Goal: Information Seeking & Learning: Learn about a topic

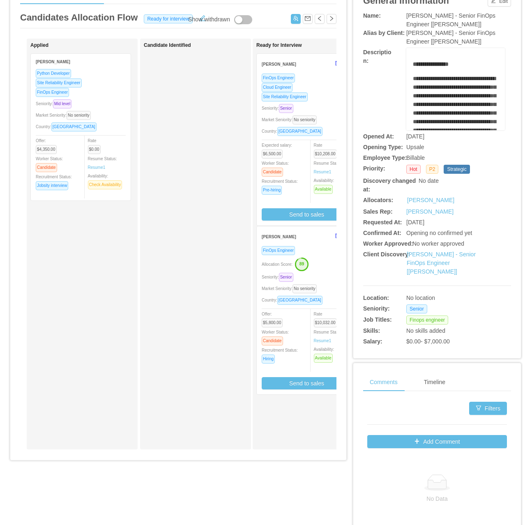
scroll to position [82, 0]
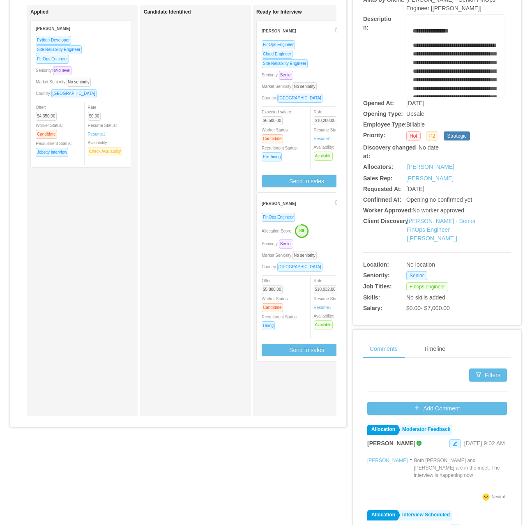
drag, startPoint x: 126, startPoint y: 422, endPoint x: 135, endPoint y: 422, distance: 9.0
click at [135, 422] on div "Applied Facundo Togliefoso Python Developer Site Reliability Engineer FinOps En…" at bounding box center [178, 213] width 316 height 417
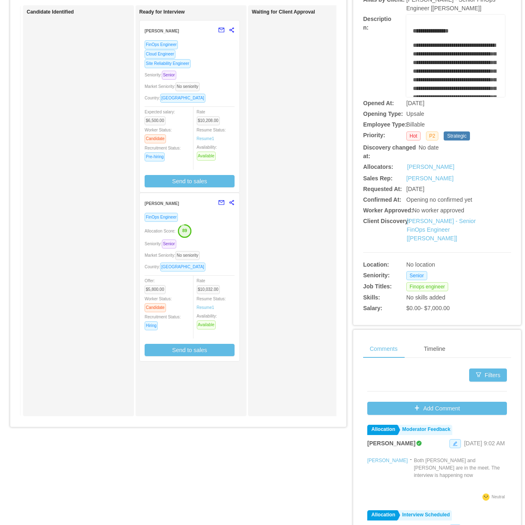
scroll to position [0, 144]
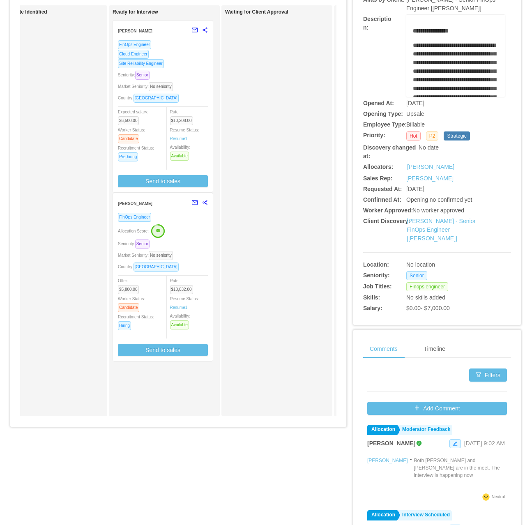
click at [188, 243] on div "Seniority: Senior" at bounding box center [163, 243] width 90 height 9
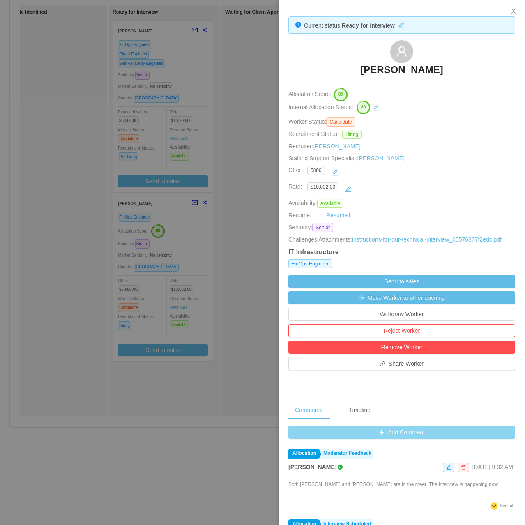
click at [385, 430] on button "Add Comment" at bounding box center [401, 431] width 227 height 13
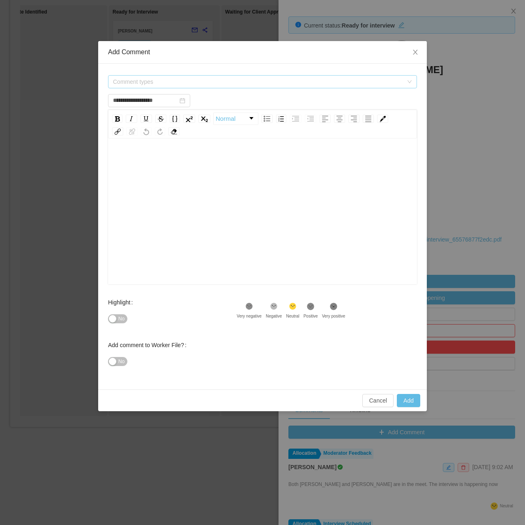
click at [170, 86] on span "Comment types" at bounding box center [260, 82] width 294 height 12
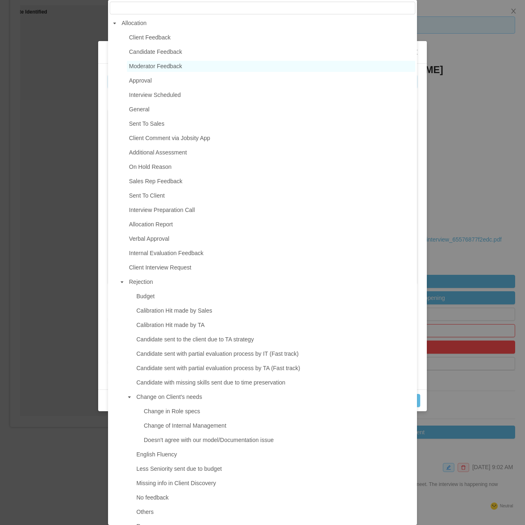
type input "**********"
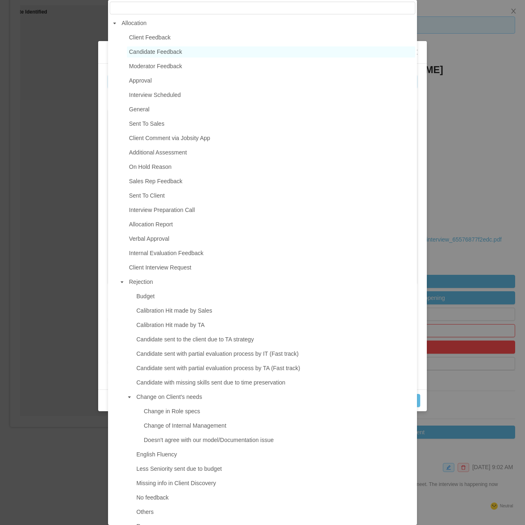
click at [170, 53] on span "Candidate Feedback" at bounding box center [155, 51] width 53 height 7
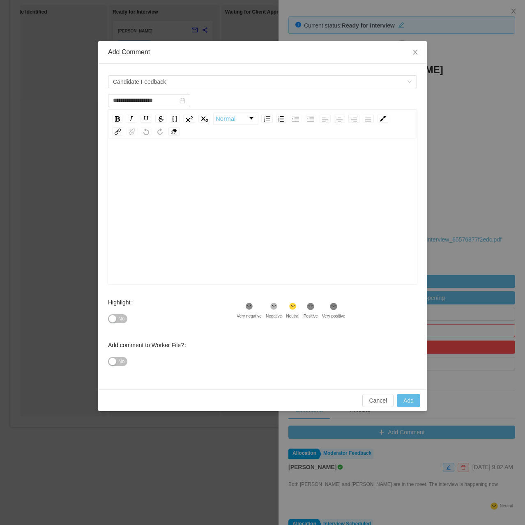
click at [154, 173] on div "rdw-editor" at bounding box center [263, 224] width 296 height 144
paste div "rdw-editor"
click at [230, 167] on div "**********" at bounding box center [263, 160] width 296 height 16
click at [334, 170] on div "**********" at bounding box center [263, 224] width 296 height 144
click at [248, 177] on div "**********" at bounding box center [263, 168] width 296 height 33
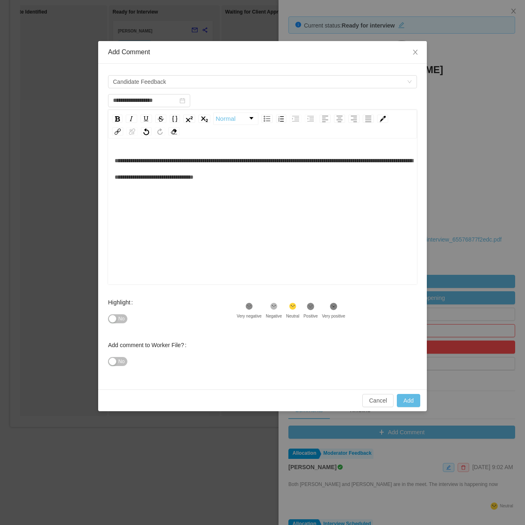
click at [303, 189] on div "**********" at bounding box center [263, 224] width 296 height 144
click at [279, 202] on div "**********" at bounding box center [263, 224] width 296 height 144
click at [166, 211] on div "**********" at bounding box center [263, 224] width 296 height 144
click at [121, 323] on button "No" at bounding box center [117, 318] width 19 height 9
drag, startPoint x: 413, startPoint y: 404, endPoint x: 324, endPoint y: 220, distance: 205.3
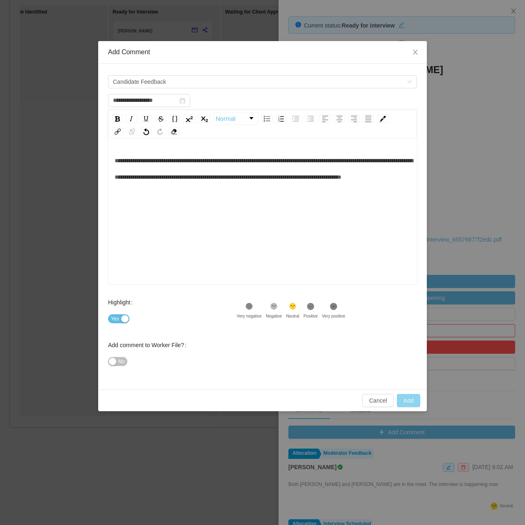
click at [285, 246] on div "**********" at bounding box center [262, 226] width 328 height 370
click at [411, 400] on button "Add" at bounding box center [408, 400] width 23 height 13
type input "**********"
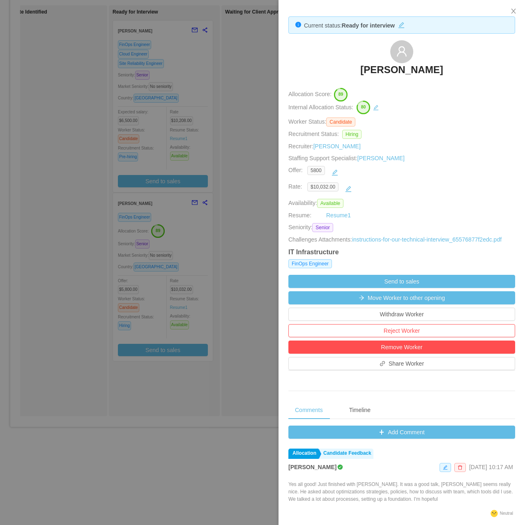
click at [244, 125] on div at bounding box center [262, 262] width 525 height 525
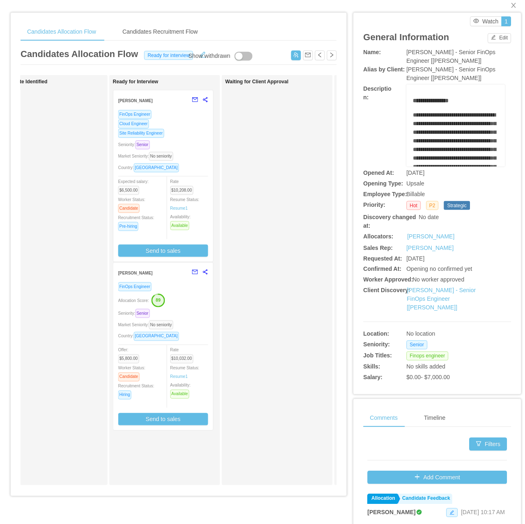
scroll to position [0, 0]
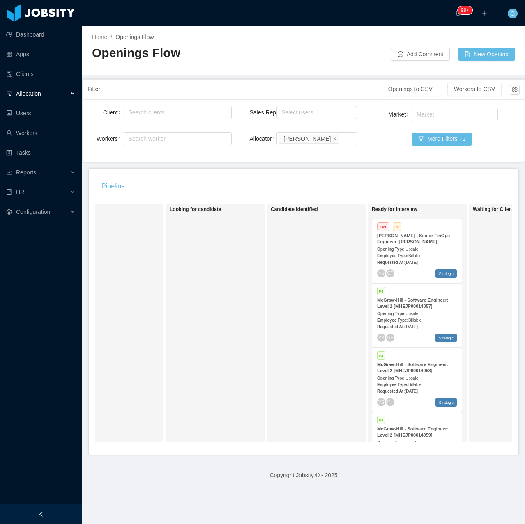
scroll to position [0, 51]
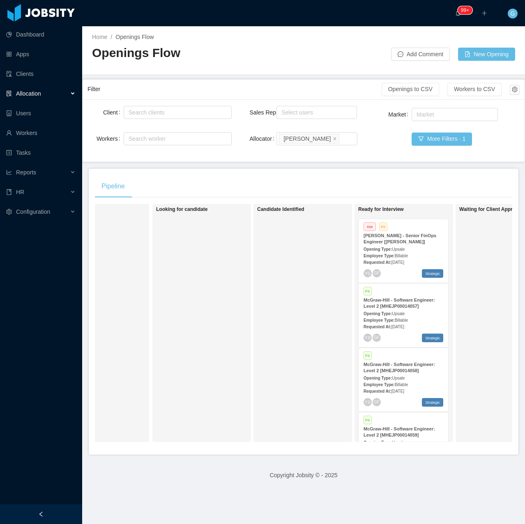
click at [395, 247] on span "Upsale" at bounding box center [398, 249] width 13 height 5
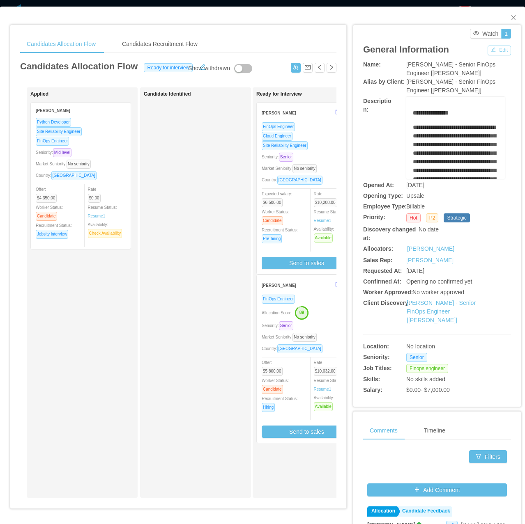
click at [487, 47] on button "Edit" at bounding box center [498, 51] width 23 height 10
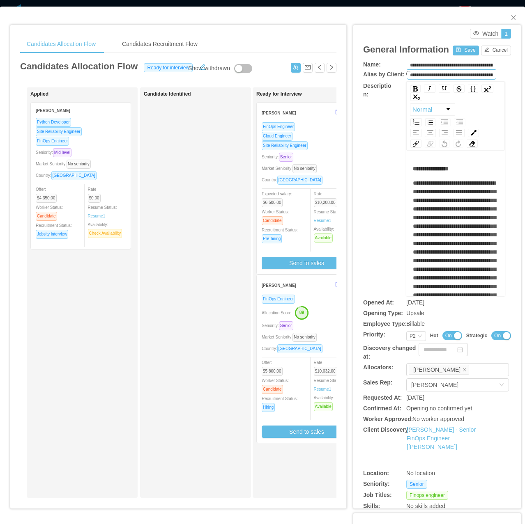
click at [451, 332] on button "On" at bounding box center [452, 335] width 20 height 9
click at [456, 48] on button "Save" at bounding box center [465, 51] width 26 height 10
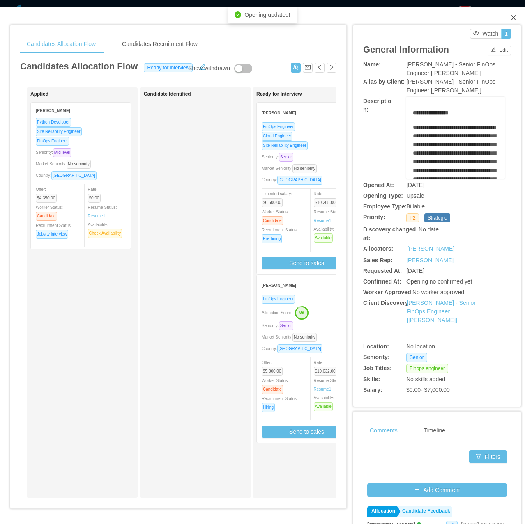
click at [507, 14] on span "Close" at bounding box center [513, 18] width 23 height 23
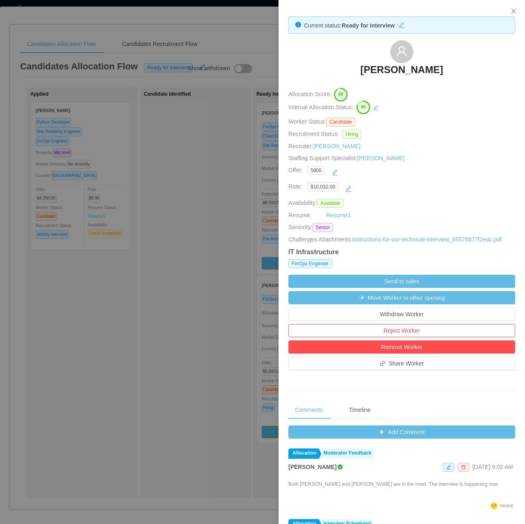
click at [208, 200] on div at bounding box center [262, 262] width 525 height 524
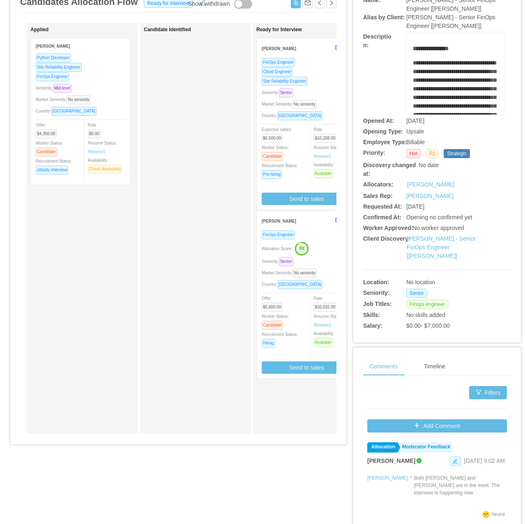
scroll to position [82, 0]
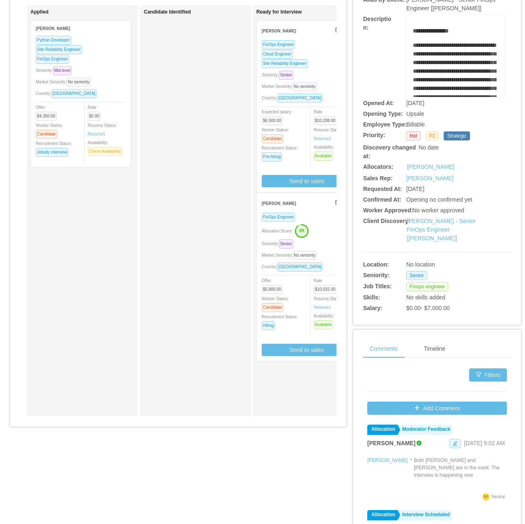
drag, startPoint x: 125, startPoint y: 429, endPoint x: 133, endPoint y: 429, distance: 8.6
click at [133, 429] on div "Candidates Allocation Flow Candidates Recruitment Flow Candidates Allocation Fl…" at bounding box center [178, 187] width 336 height 489
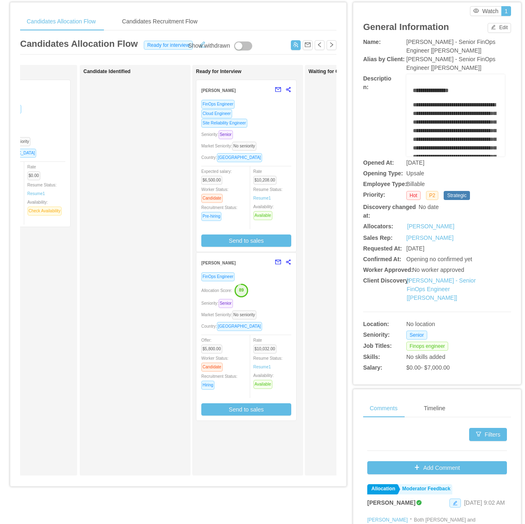
scroll to position [0, 0]
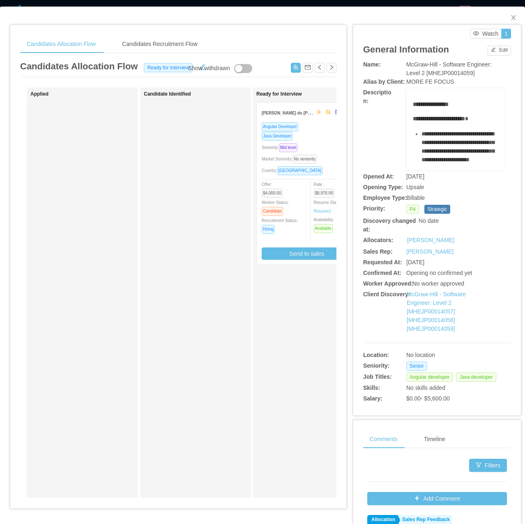
click at [125, 510] on div "Candidates Allocation Flow Candidates Recruitment Flow Candidates Allocation Fl…" at bounding box center [178, 269] width 336 height 489
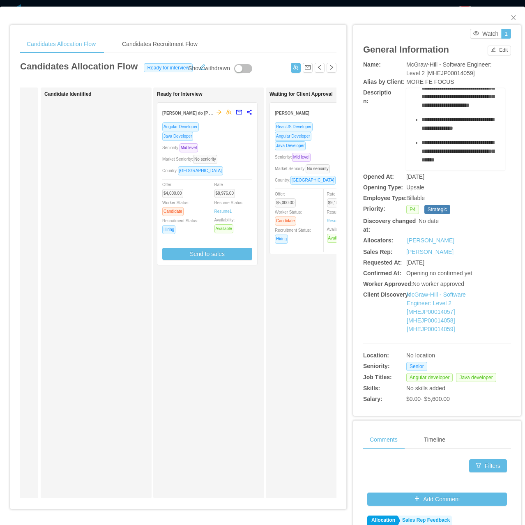
scroll to position [82, 0]
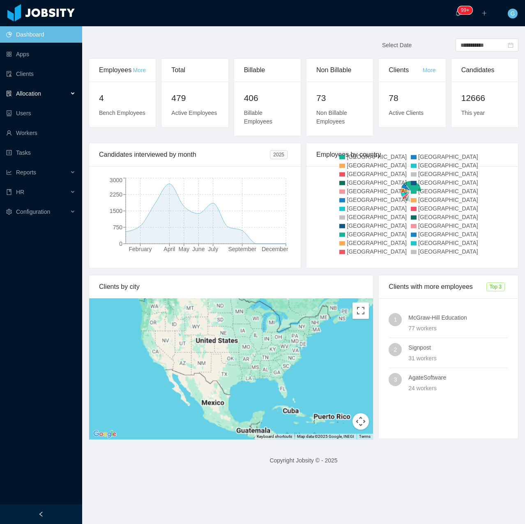
click at [53, 90] on div "Allocation" at bounding box center [41, 93] width 82 height 16
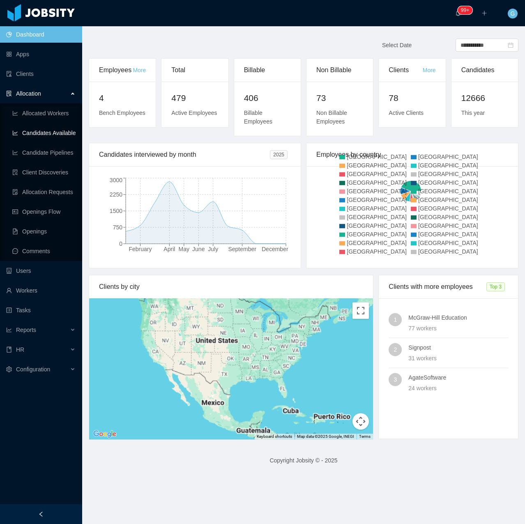
click at [50, 138] on link "Candidates Available" at bounding box center [43, 133] width 63 height 16
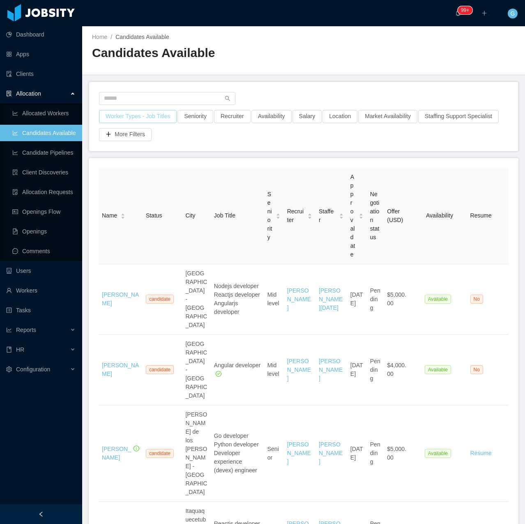
click at [148, 118] on button "Worker Types - Job Titles" at bounding box center [138, 116] width 78 height 13
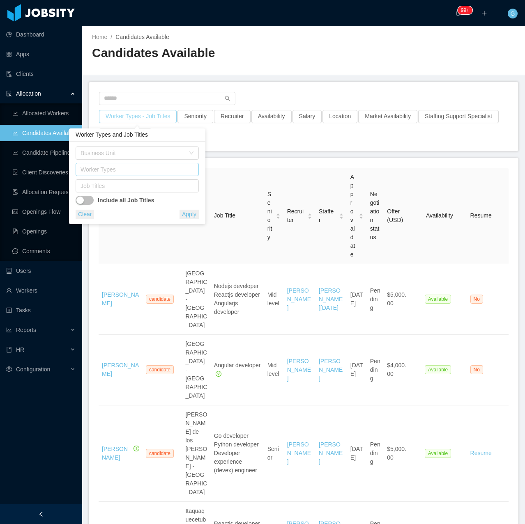
click at [124, 167] on div "Worker Types" at bounding box center [135, 169] width 110 height 8
click at [119, 158] on div "Business Unit" at bounding box center [134, 153] width 108 height 12
click at [108, 209] on div "Business Unit Worker Types Job Titles Include all Job Titles Clear Apply" at bounding box center [137, 183] width 123 height 73
click at [106, 189] on div "Job Titles" at bounding box center [135, 186] width 110 height 8
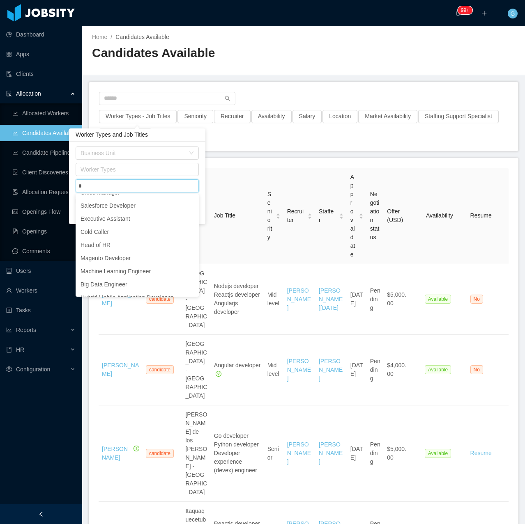
scroll to position [2, 0]
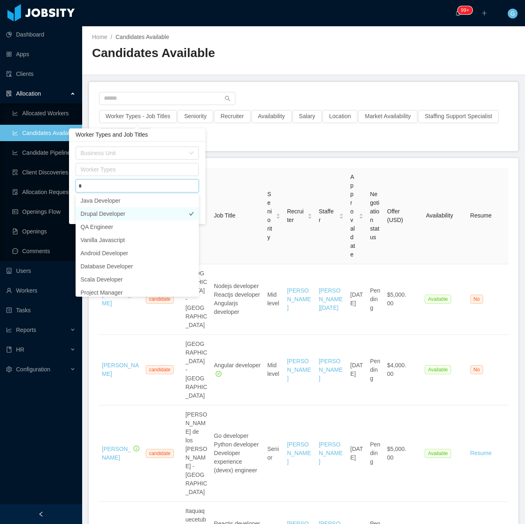
type input "**"
click at [112, 223] on li "Angular Developer" at bounding box center [137, 226] width 123 height 13
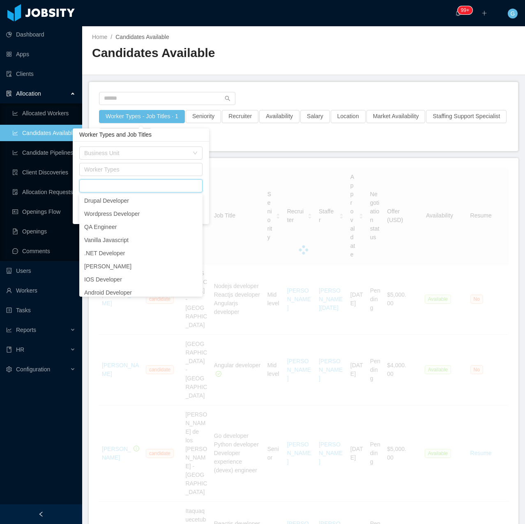
scroll to position [2, 0]
click at [203, 174] on div "Business Unit Worker Types Job Titles Angular Developer Include all Job Titles …" at bounding box center [141, 183] width 136 height 83
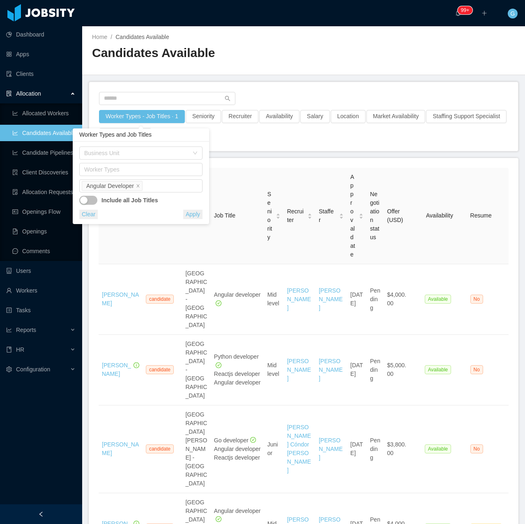
click at [198, 214] on button "Apply" at bounding box center [192, 214] width 19 height 9
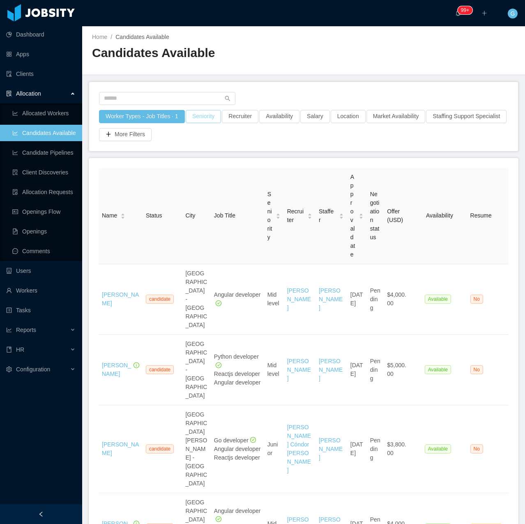
click at [198, 118] on button "Seniority" at bounding box center [203, 116] width 35 height 13
click at [334, 68] on div at bounding box center [303, 68] width 423 height 0
click at [215, 114] on button "Seniority" at bounding box center [203, 116] width 35 height 13
click at [188, 157] on div "Seniorities" at bounding box center [200, 153] width 116 height 12
click at [167, 222] on li "Senior" at bounding box center [201, 222] width 123 height 13
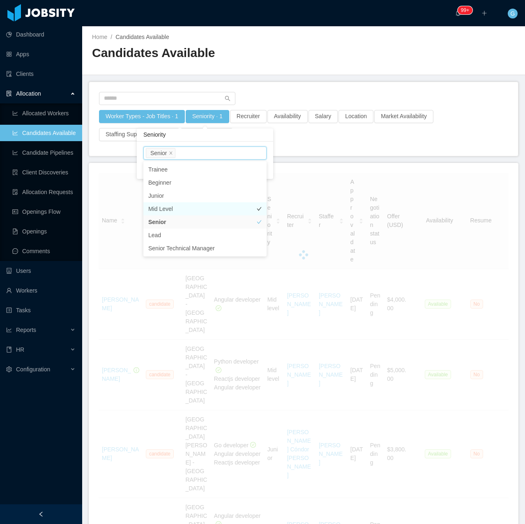
click at [167, 215] on li "Mid Level" at bounding box center [204, 208] width 123 height 13
click at [236, 138] on div "Seniority" at bounding box center [205, 134] width 136 height 13
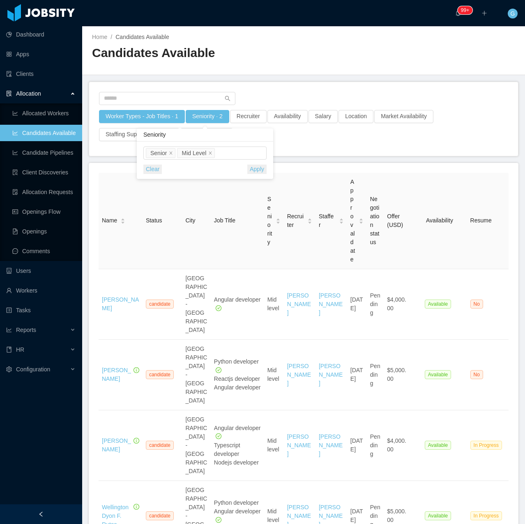
click at [261, 168] on button "Apply" at bounding box center [256, 169] width 19 height 9
click at [239, 121] on button "Recruiter" at bounding box center [248, 116] width 37 height 13
click at [278, 114] on button "Availability" at bounding box center [287, 116] width 40 height 13
click at [290, 98] on div at bounding box center [303, 101] width 409 height 18
drag, startPoint x: 328, startPoint y: 125, endPoint x: 319, endPoint y: 115, distance: 13.1
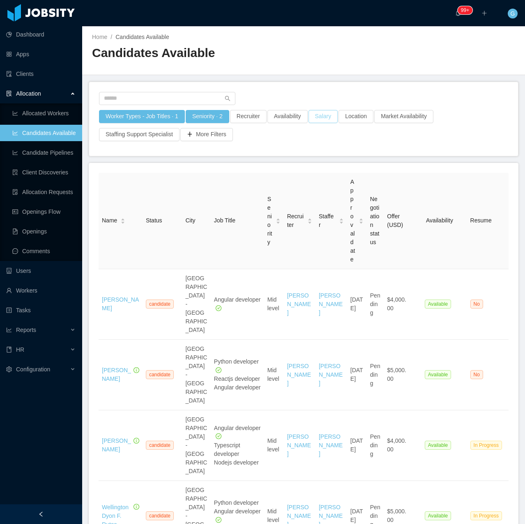
click at [319, 115] on div "Salary" at bounding box center [323, 119] width 30 height 18
click at [319, 115] on button "Salary" at bounding box center [323, 116] width 30 height 13
drag, startPoint x: 383, startPoint y: 156, endPoint x: 365, endPoint y: 156, distance: 18.5
click at [365, 156] on div "0 9500 $0 $5000 $10000" at bounding box center [334, 154] width 138 height 5
drag, startPoint x: 398, startPoint y: 154, endPoint x: 341, endPoint y: 155, distance: 56.7
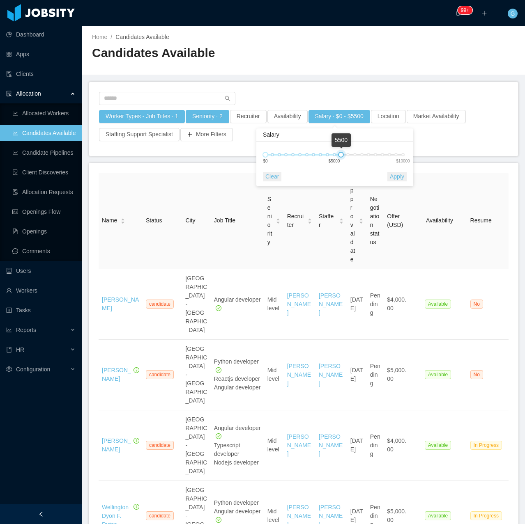
click at [341, 155] on div at bounding box center [341, 155] width 6 height 6
click at [402, 175] on button "Apply" at bounding box center [396, 176] width 19 height 9
click at [215, 134] on button "More Filters" at bounding box center [206, 134] width 53 height 13
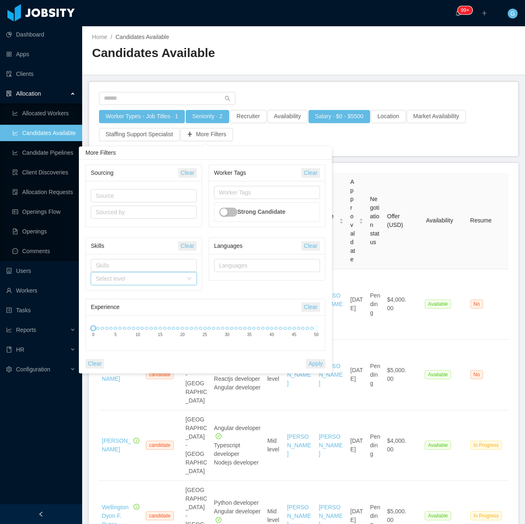
click at [120, 275] on div "Select level" at bounding box center [141, 279] width 91 height 12
click at [111, 266] on div "Skills" at bounding box center [142, 266] width 92 height 8
type input "****"
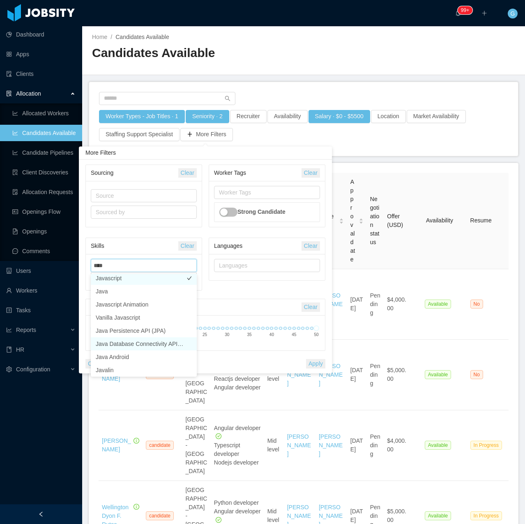
scroll to position [2, 0]
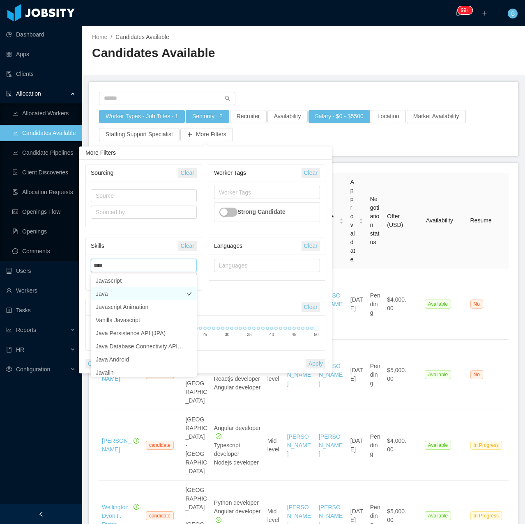
click at [132, 296] on li "Java" at bounding box center [144, 293] width 106 height 13
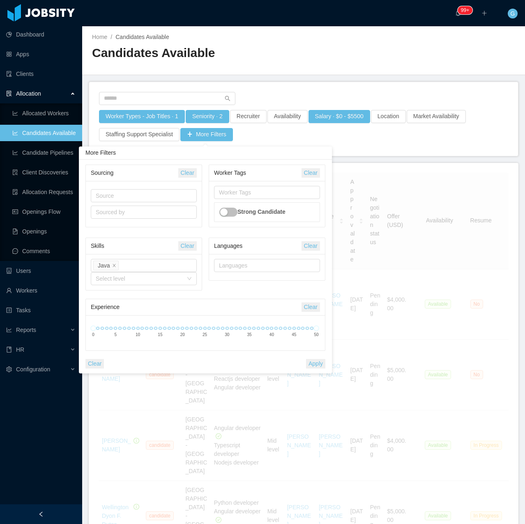
click at [218, 291] on div "Sourcing Clear Source Sourced by Worker Tags Clear Worker Tags Strong Candidate…" at bounding box center [205, 267] width 246 height 204
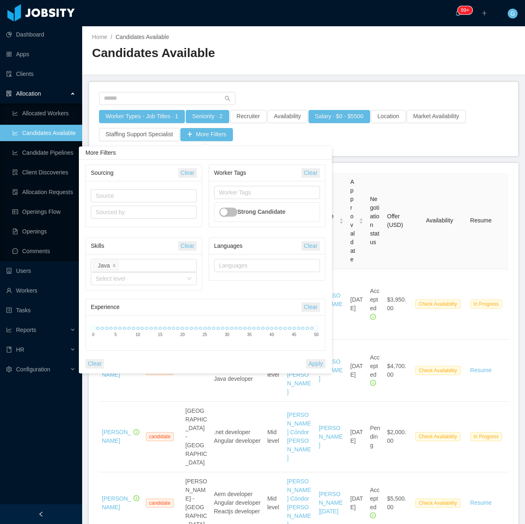
click at [314, 362] on button "Apply" at bounding box center [315, 363] width 19 height 9
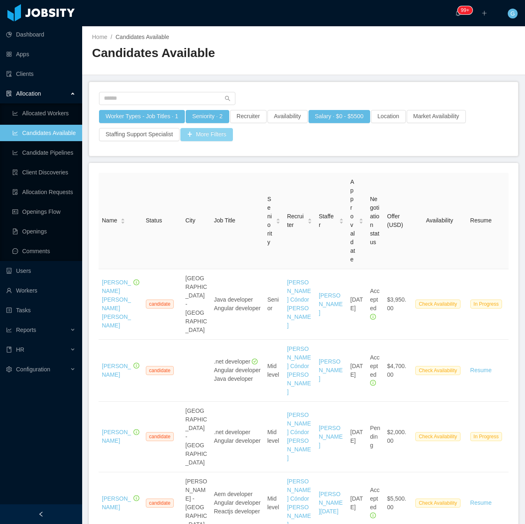
click at [206, 135] on button "More Filters" at bounding box center [206, 134] width 53 height 13
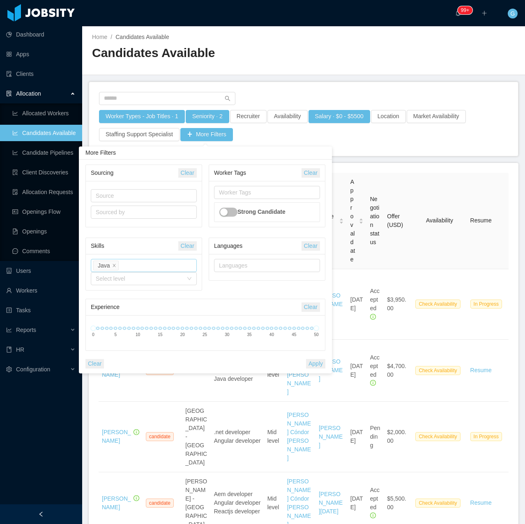
click at [138, 264] on div "Skills Java" at bounding box center [142, 265] width 99 height 12
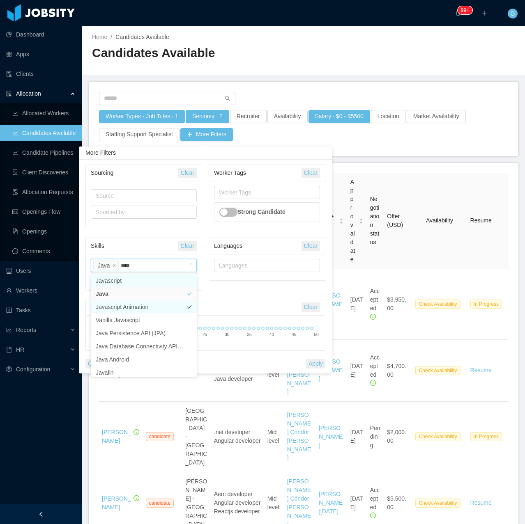
type input "*****"
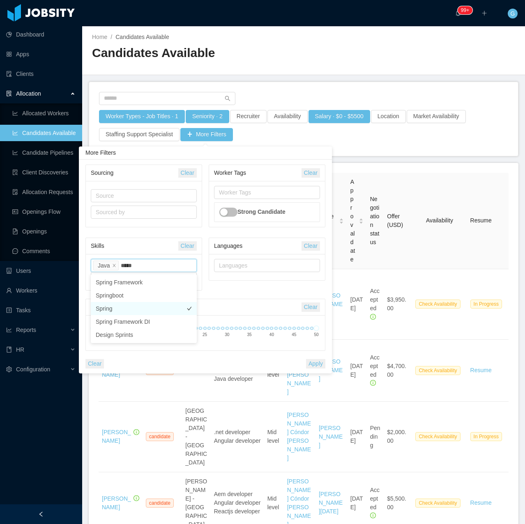
click at [125, 309] on li "Spring" at bounding box center [144, 308] width 106 height 13
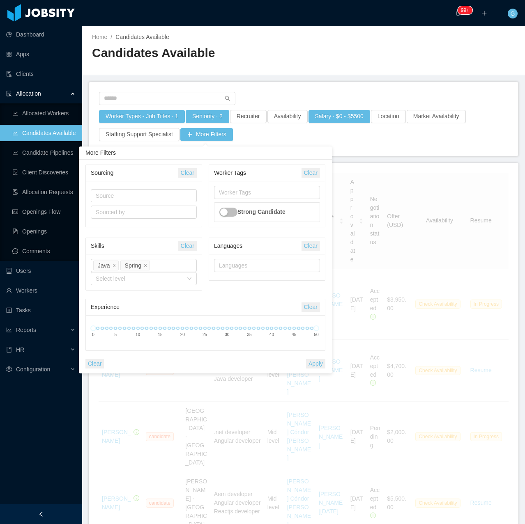
click at [245, 301] on div "Experience" at bounding box center [196, 307] width 211 height 15
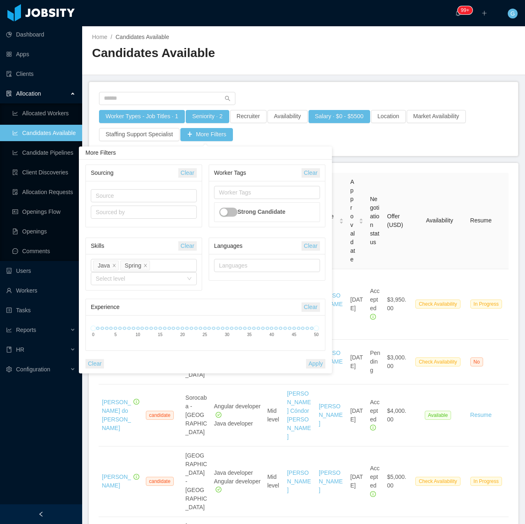
click at [314, 365] on button "Apply" at bounding box center [315, 363] width 19 height 9
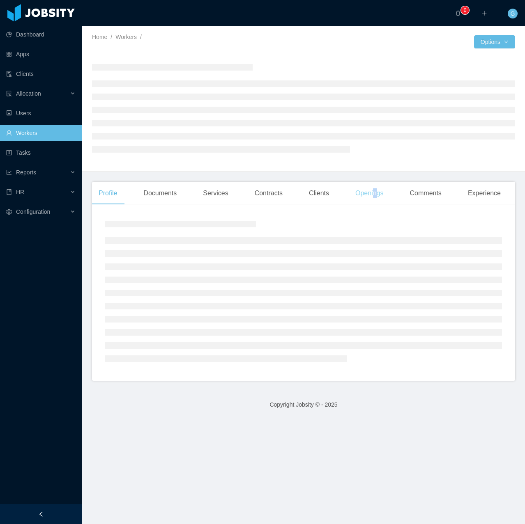
click at [372, 193] on div "Openings" at bounding box center [369, 193] width 41 height 23
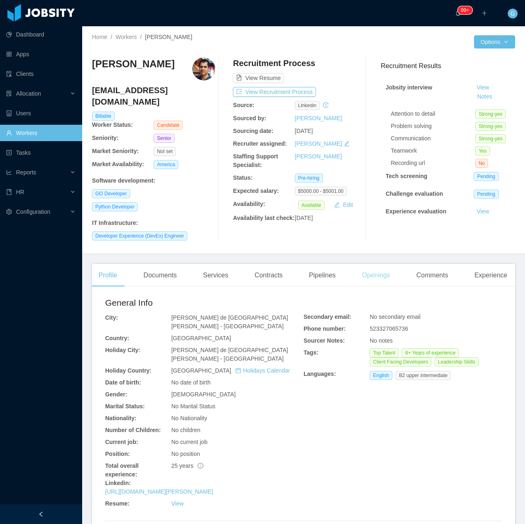
click at [383, 267] on div "Openings" at bounding box center [375, 275] width 41 height 23
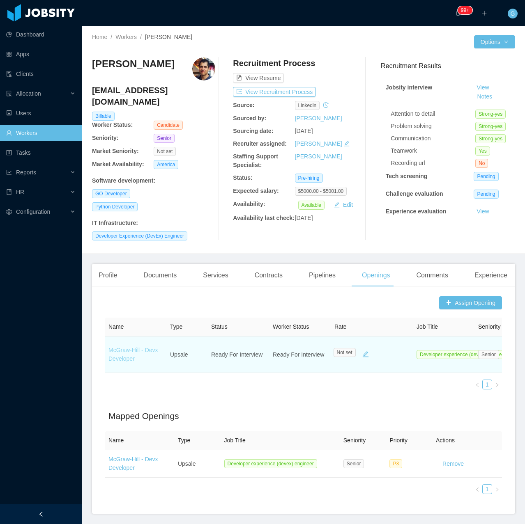
click at [134, 347] on link "McGraw-Hill - Devx Developer" at bounding box center [133, 354] width 50 height 15
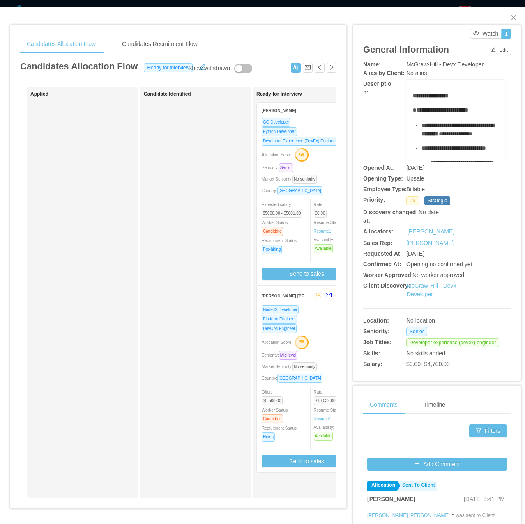
click at [305, 123] on div "GO Developer" at bounding box center [307, 121] width 90 height 9
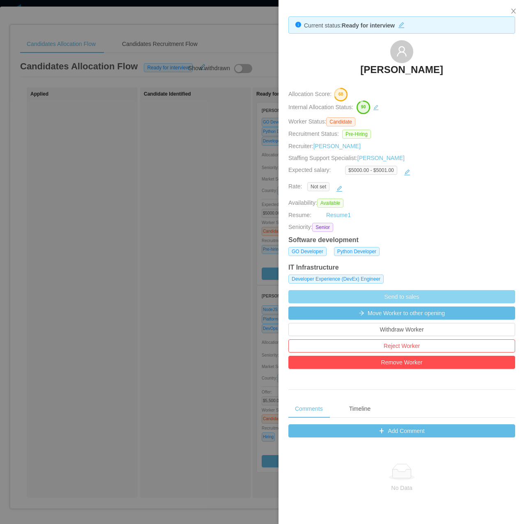
click at [385, 300] on button "Send to sales" at bounding box center [401, 296] width 227 height 13
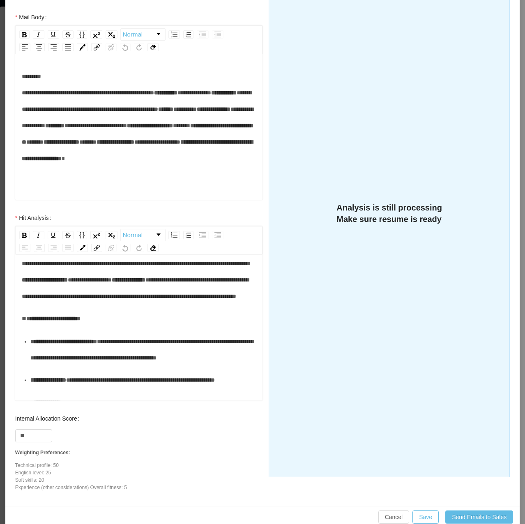
scroll to position [108, 0]
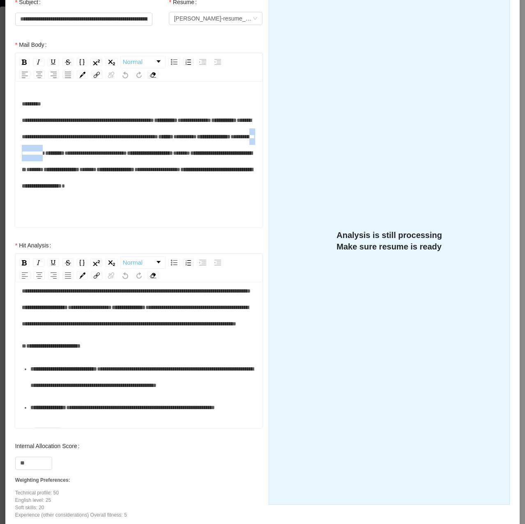
drag, startPoint x: 128, startPoint y: 186, endPoint x: 90, endPoint y: 187, distance: 38.2
click at [90, 187] on div "**********" at bounding box center [139, 153] width 234 height 115
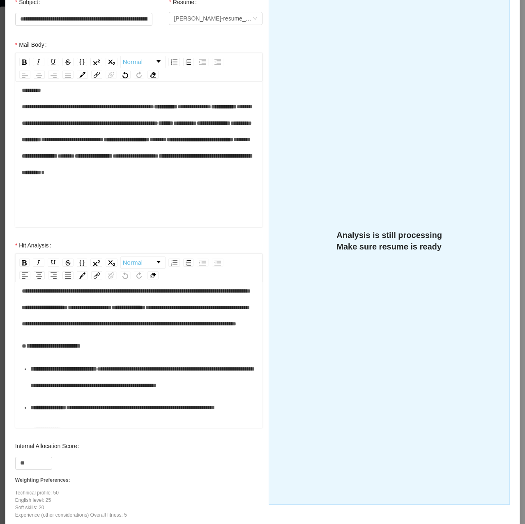
scroll to position [41, 0]
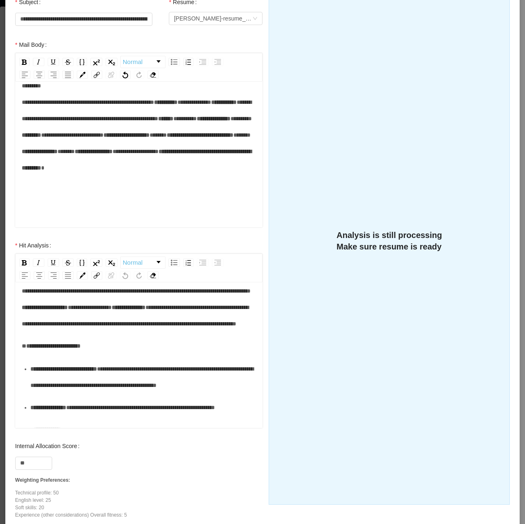
click at [84, 181] on div "**********" at bounding box center [139, 135] width 234 height 115
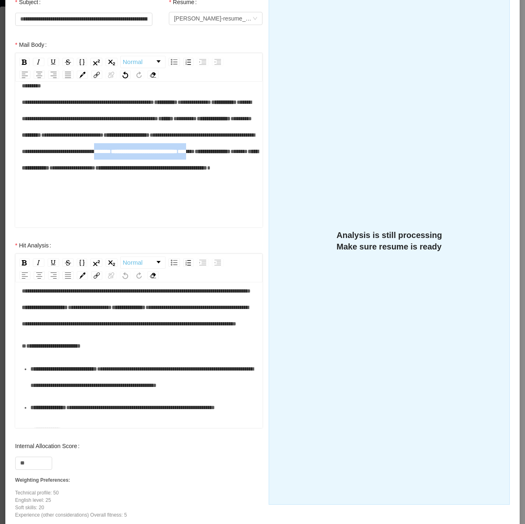
drag, startPoint x: 116, startPoint y: 203, endPoint x: 81, endPoint y: 200, distance: 35.0
click at [81, 193] on div "**********" at bounding box center [139, 135] width 234 height 115
drag, startPoint x: 108, startPoint y: 200, endPoint x: 39, endPoint y: 199, distance: 69.0
click at [39, 193] on div "**********" at bounding box center [139, 135] width 234 height 115
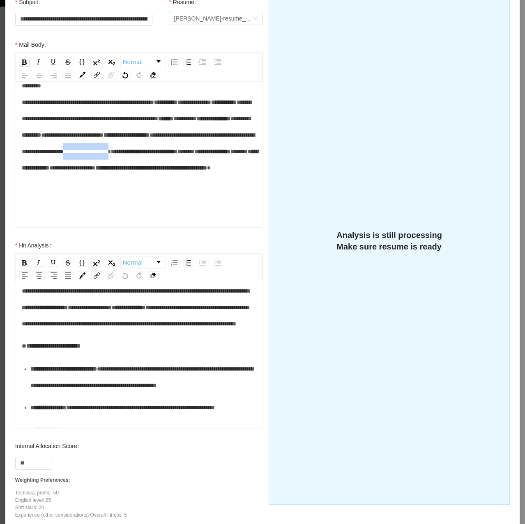
click at [23, 63] on img "rdw-inline-control" at bounding box center [24, 62] width 5 height 5
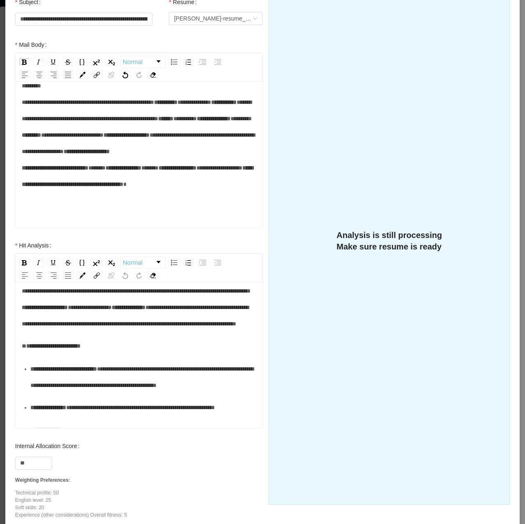
click at [115, 170] on div "**********" at bounding box center [139, 143] width 234 height 131
click at [143, 209] on div "**********" at bounding box center [139, 143] width 234 height 131
click at [106, 171] on span "*****" at bounding box center [96, 168] width 17 height 6
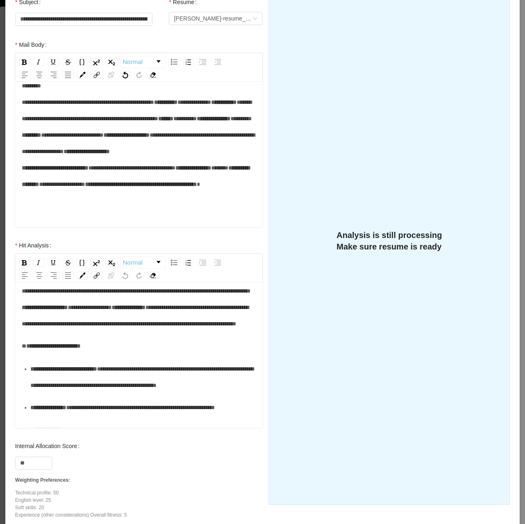
click at [77, 191] on div "**********" at bounding box center [139, 143] width 234 height 131
drag, startPoint x: 73, startPoint y: 202, endPoint x: 167, endPoint y: 207, distance: 93.7
click at [164, 207] on div "**********" at bounding box center [139, 143] width 234 height 131
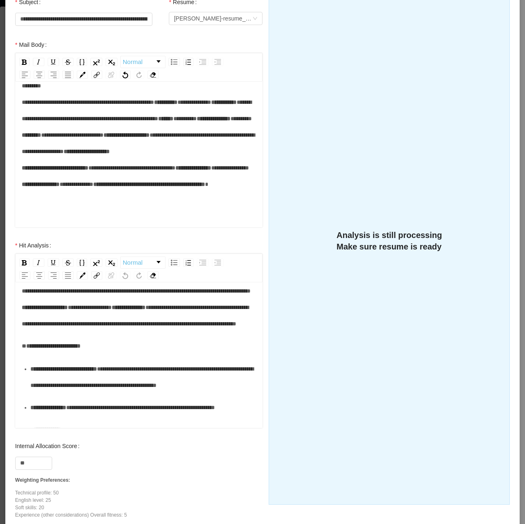
click at [167, 207] on div "**********" at bounding box center [139, 143] width 234 height 131
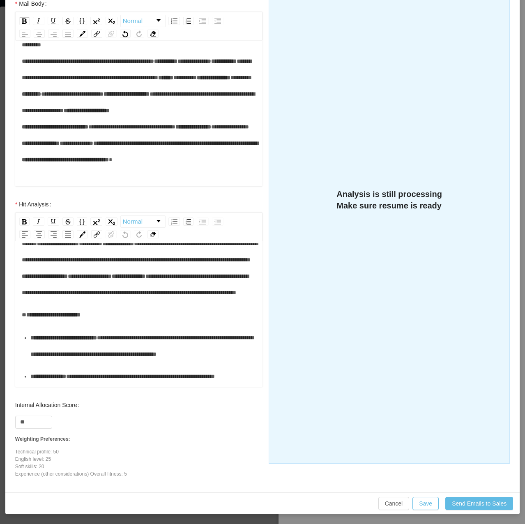
scroll to position [0, 0]
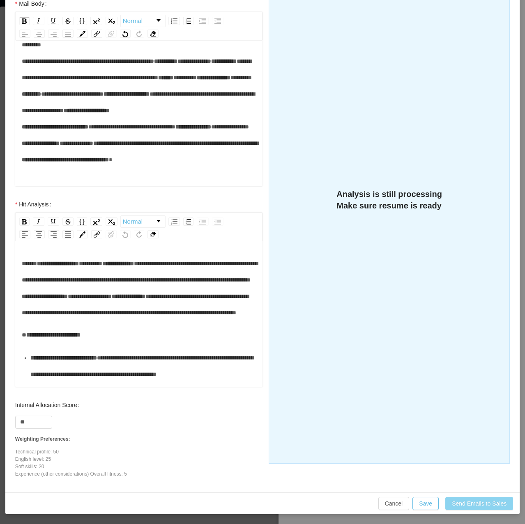
click at [478, 503] on button "Send Emails to Sales" at bounding box center [479, 503] width 68 height 13
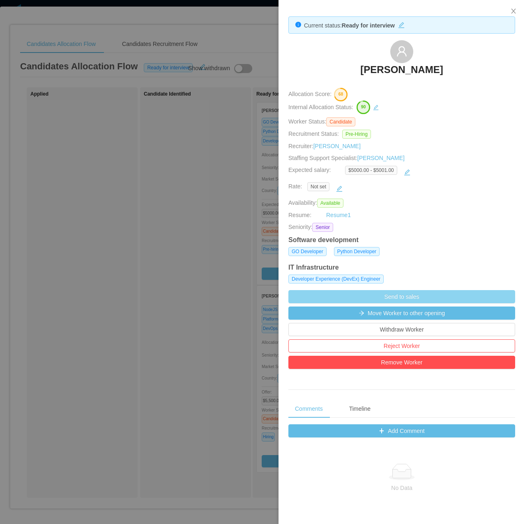
scroll to position [108, 0]
click at [142, 28] on div at bounding box center [262, 262] width 525 height 524
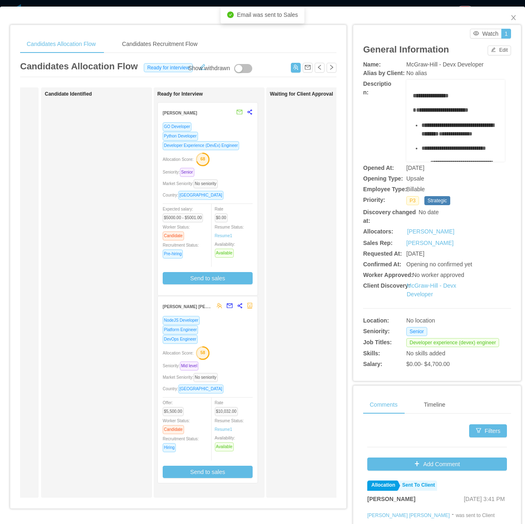
scroll to position [0, 142]
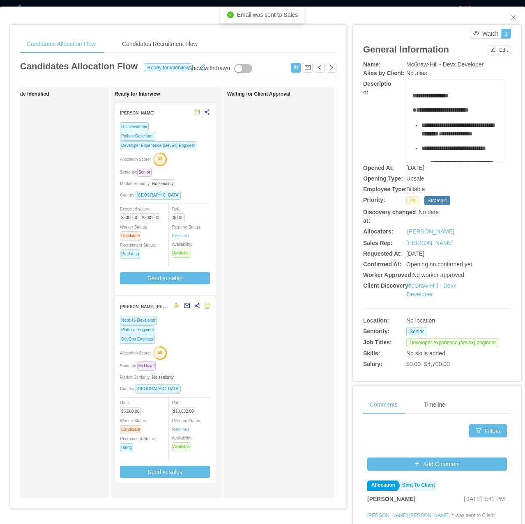
click at [186, 184] on div "Market Seniority: No seniority" at bounding box center [165, 183] width 90 height 9
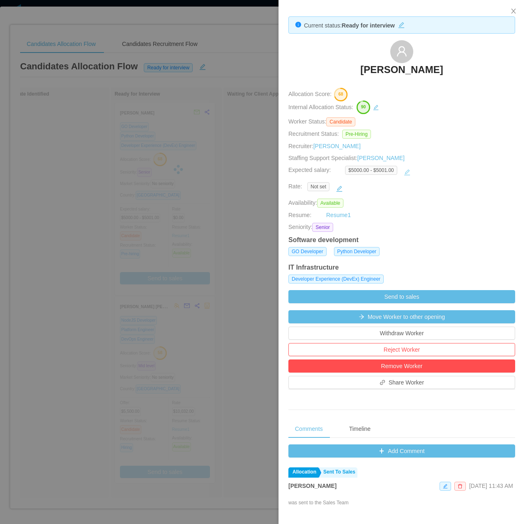
click at [403, 172] on button "button" at bounding box center [406, 172] width 13 height 13
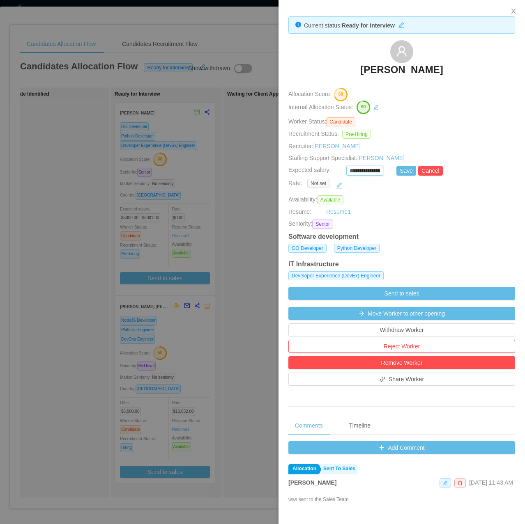
drag, startPoint x: 369, startPoint y: 172, endPoint x: 423, endPoint y: 177, distance: 54.0
click at [423, 177] on div "**********" at bounding box center [401, 358] width 246 height 717
click at [406, 174] on button "Save" at bounding box center [406, 171] width 20 height 10
type input "**********"
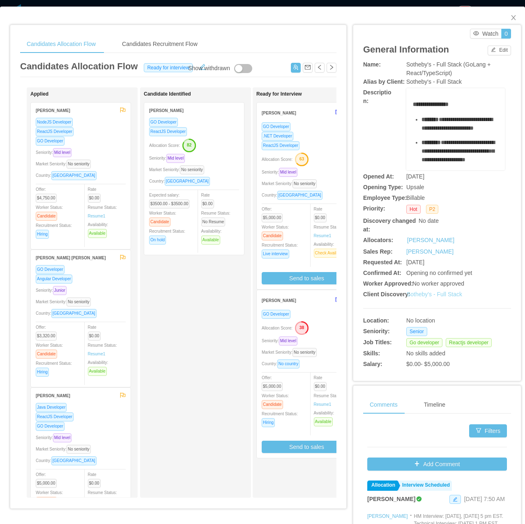
click at [419, 296] on link "Sotheby's - Full Stack" at bounding box center [433, 294] width 55 height 7
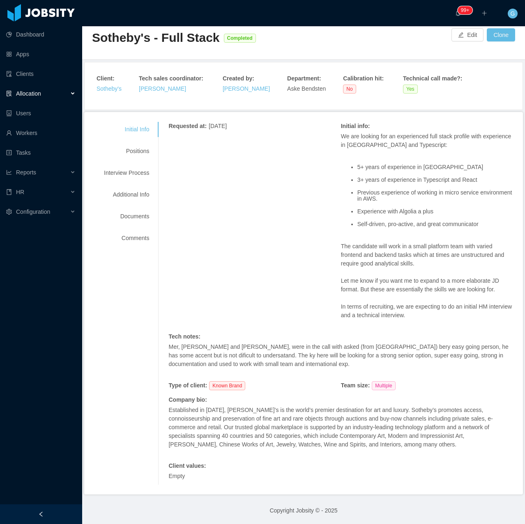
scroll to position [16, 0]
click at [403, 212] on li "Experience with Algolia a plus" at bounding box center [435, 211] width 156 height 6
copy li "Algolia"
drag, startPoint x: 345, startPoint y: 211, endPoint x: 442, endPoint y: 211, distance: 96.9
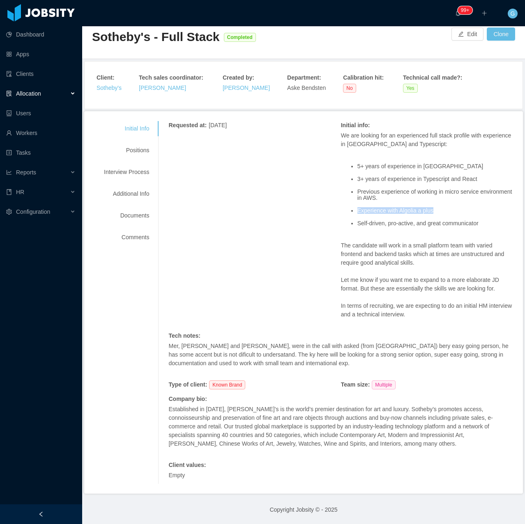
click at [442, 211] on ul "5+ years of experience in [GEOGRAPHIC_DATA] 3+ years of experience in Typescrip…" at bounding box center [427, 195] width 172 height 76
drag, startPoint x: 409, startPoint y: 201, endPoint x: 355, endPoint y: 182, distance: 57.8
click at [356, 183] on ul "5+ years of experience in [GEOGRAPHIC_DATA] 3+ years of experience in Typescrip…" at bounding box center [427, 195] width 172 height 76
click at [369, 193] on li "Previous experience of working in micro service environment in AWS." at bounding box center [435, 195] width 156 height 13
click at [417, 208] on li "Experience with Algolia a plus" at bounding box center [435, 211] width 156 height 6
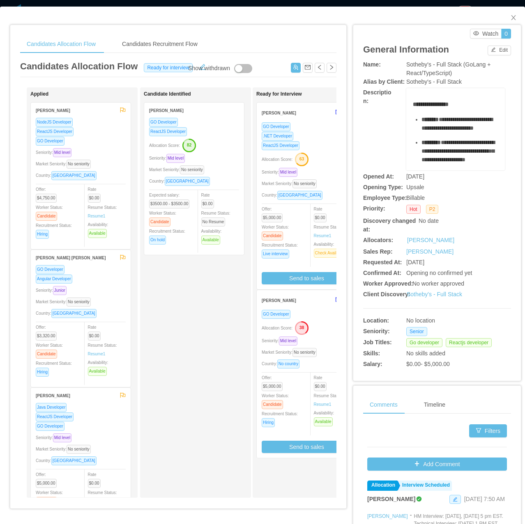
click at [431, 300] on div "**********" at bounding box center [437, 215] width 148 height 311
click at [422, 294] on link "Sotheby's - Full Stack" at bounding box center [433, 294] width 55 height 7
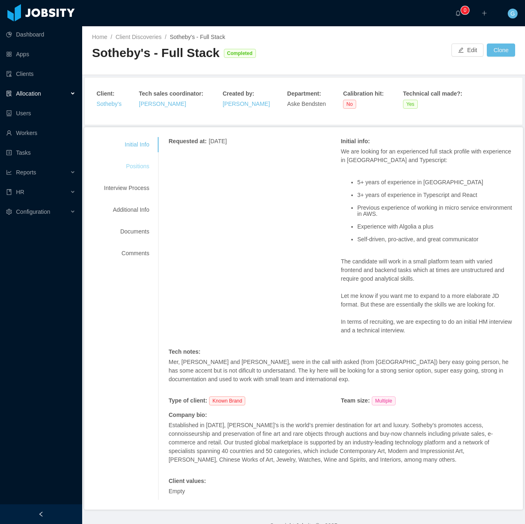
click at [131, 169] on div "Positions" at bounding box center [126, 166] width 65 height 15
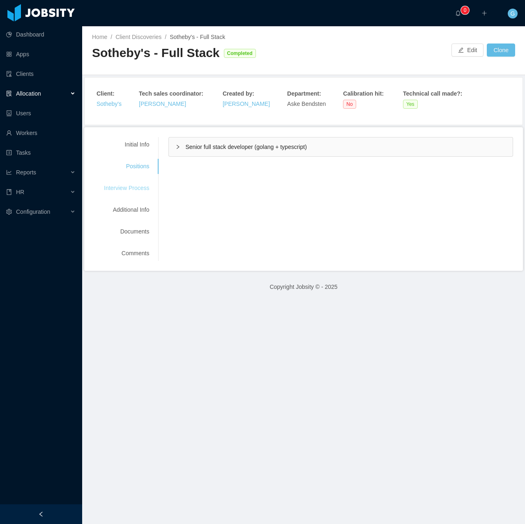
click at [138, 190] on div "Interview Process" at bounding box center [126, 188] width 65 height 15
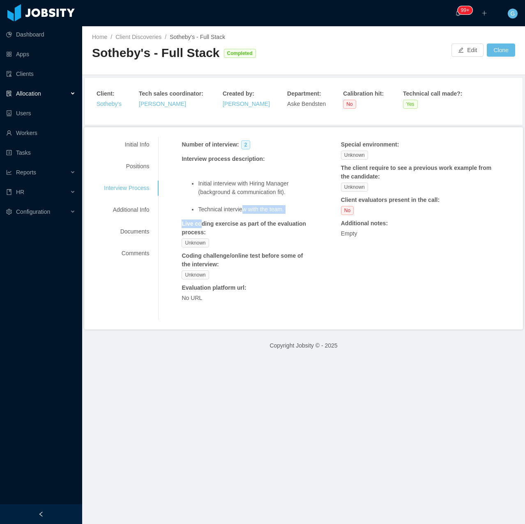
drag, startPoint x: 201, startPoint y: 216, endPoint x: 240, endPoint y: 209, distance: 39.9
click at [240, 209] on div "Number of interview : 2 Interview process description : Initial interview with …" at bounding box center [247, 223] width 133 height 166
click at [237, 209] on li "Technical interview with the team." at bounding box center [256, 209] width 116 height 9
drag, startPoint x: 196, startPoint y: 211, endPoint x: 290, endPoint y: 209, distance: 94.4
click at [290, 209] on ul "Initial interview with Hiring Manager (background & communication fit). Technic…" at bounding box center [247, 196] width 133 height 34
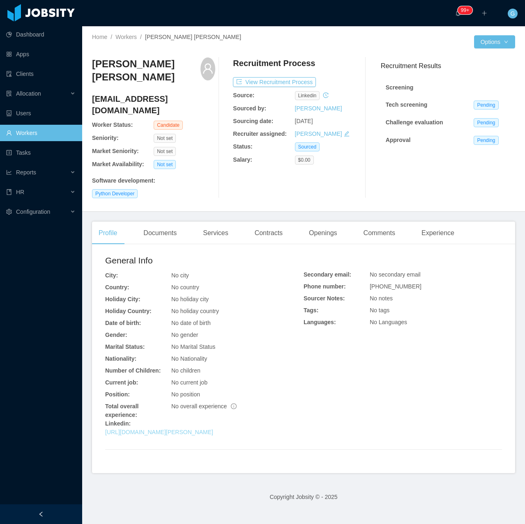
click at [145, 429] on link "[URL][DOMAIN_NAME][PERSON_NAME]" at bounding box center [159, 432] width 108 height 7
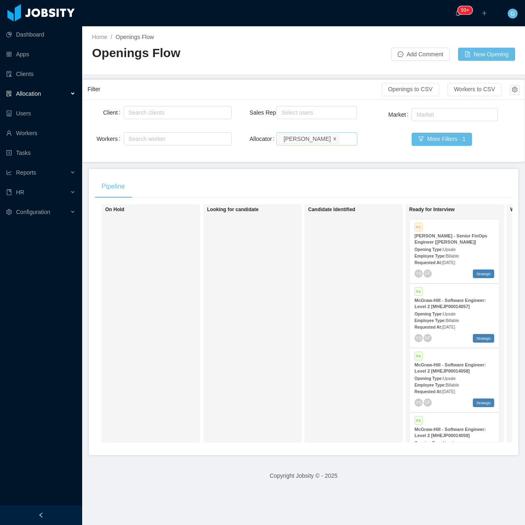
click at [333, 142] on span at bounding box center [335, 138] width 4 height 7
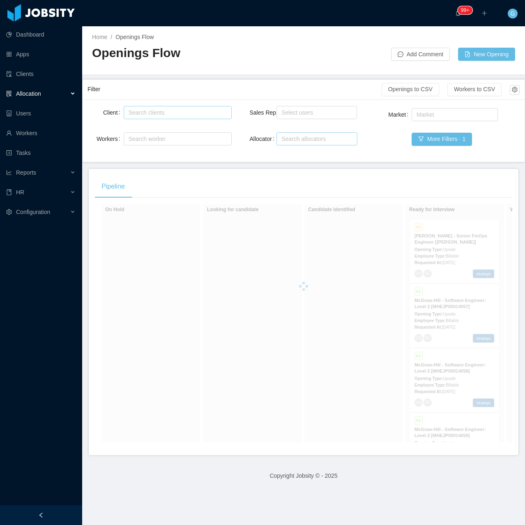
click at [176, 116] on div "Search clients" at bounding box center [175, 112] width 94 height 8
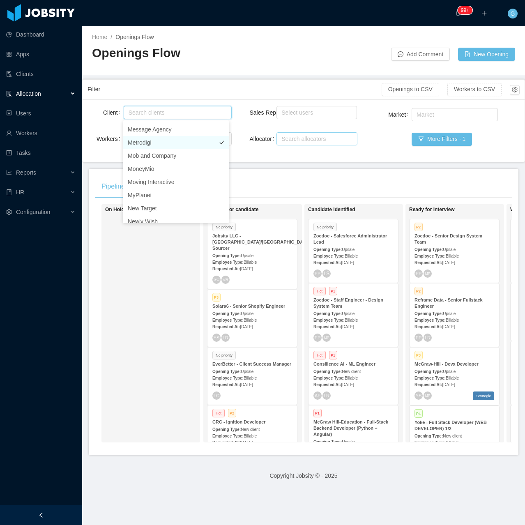
scroll to position [411, 0]
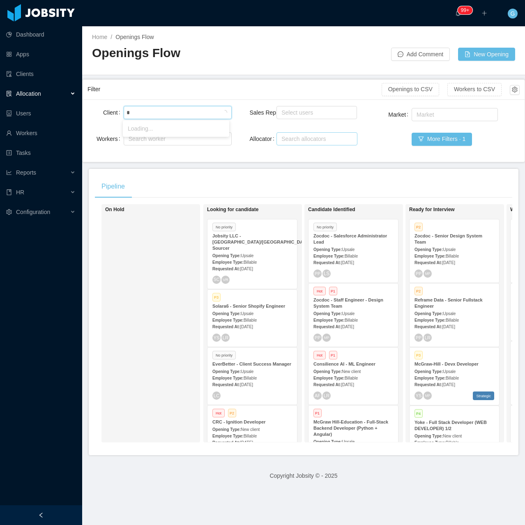
type input "**"
click at [167, 127] on li "McGraw-Hill Education" at bounding box center [176, 128] width 106 height 13
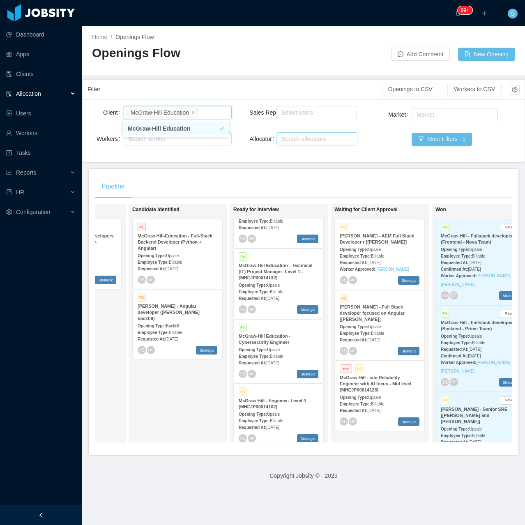
scroll to position [155, 0]
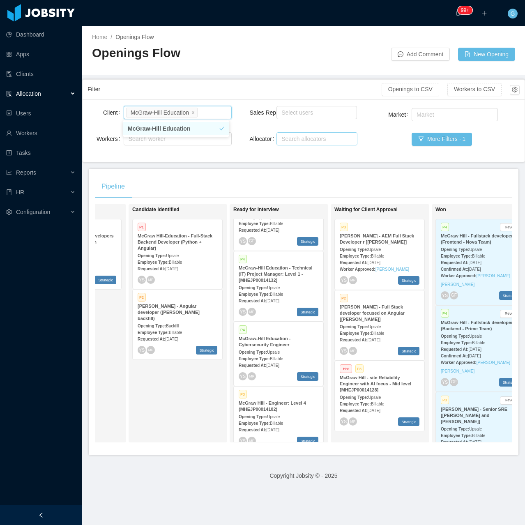
click at [274, 350] on span "Upsale" at bounding box center [273, 352] width 13 height 5
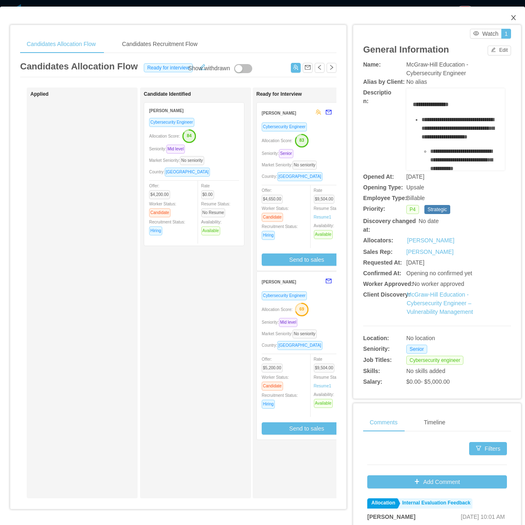
click at [511, 20] on icon "icon: close" at bounding box center [513, 17] width 5 height 5
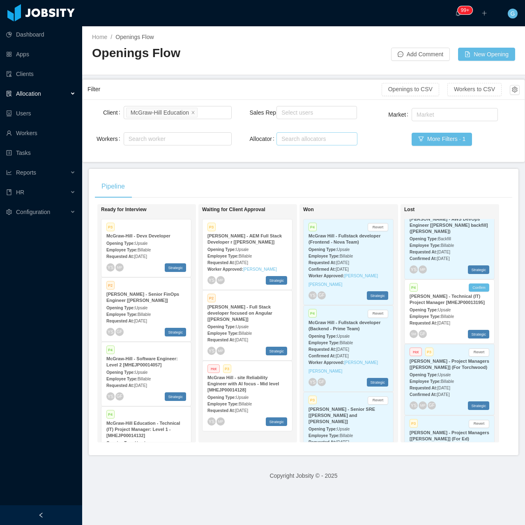
scroll to position [821, 0]
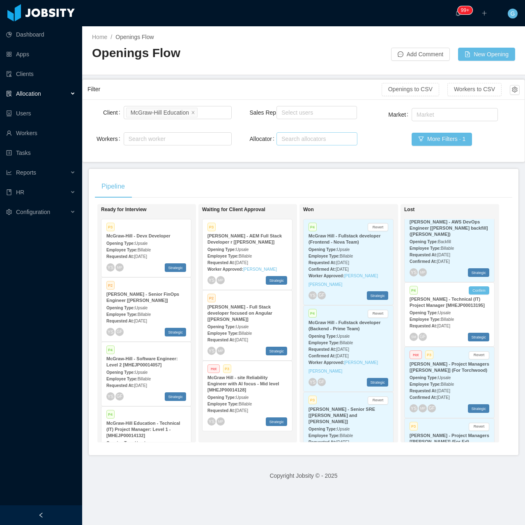
click at [241, 384] on div "McGraw Hill - site Reliability Engineer with AI focus - Mid level [MHEJP0001412…" at bounding box center [247, 383] width 80 height 18
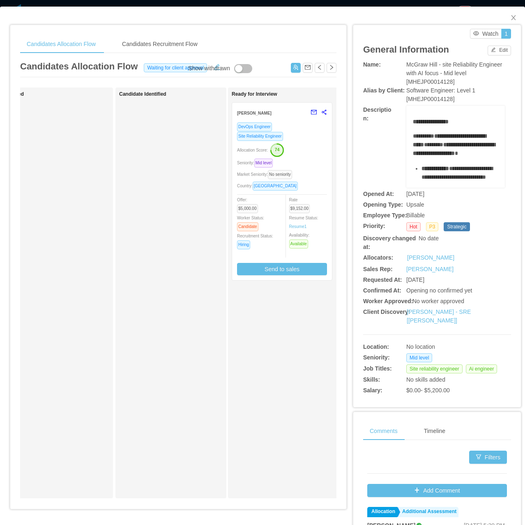
scroll to position [0, 40]
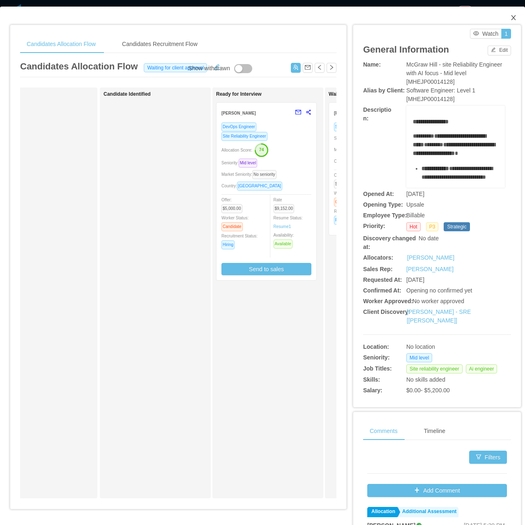
click at [510, 15] on icon "icon: close" at bounding box center [513, 17] width 7 height 7
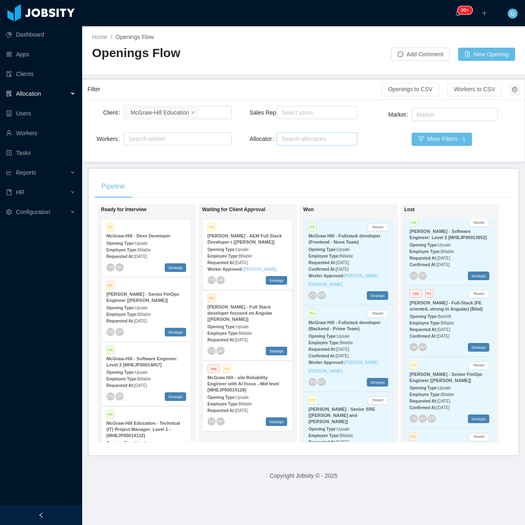
scroll to position [575, 0]
